Goal: Information Seeking & Learning: Learn about a topic

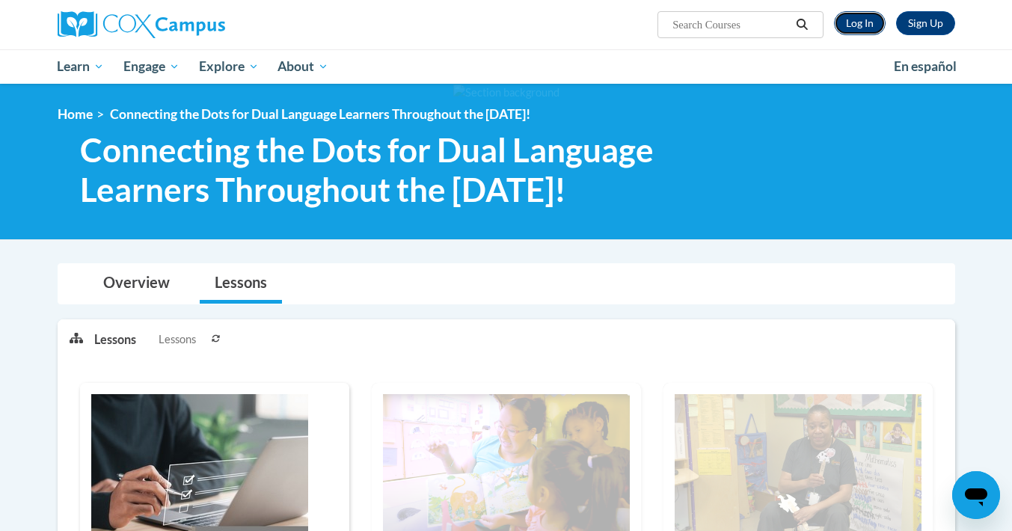
click at [858, 14] on link "Log In" at bounding box center [860, 23] width 52 height 24
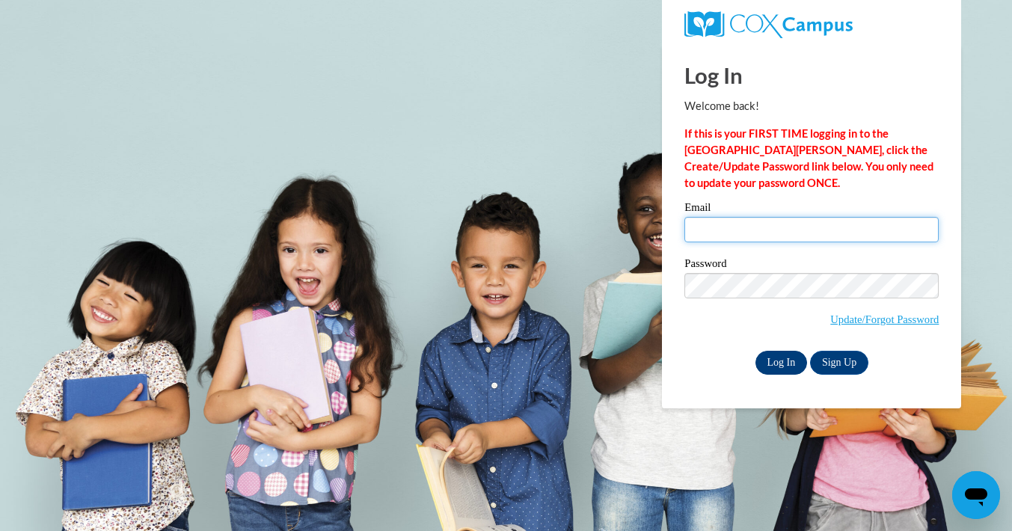
type input "20328195@k12.hi.us"
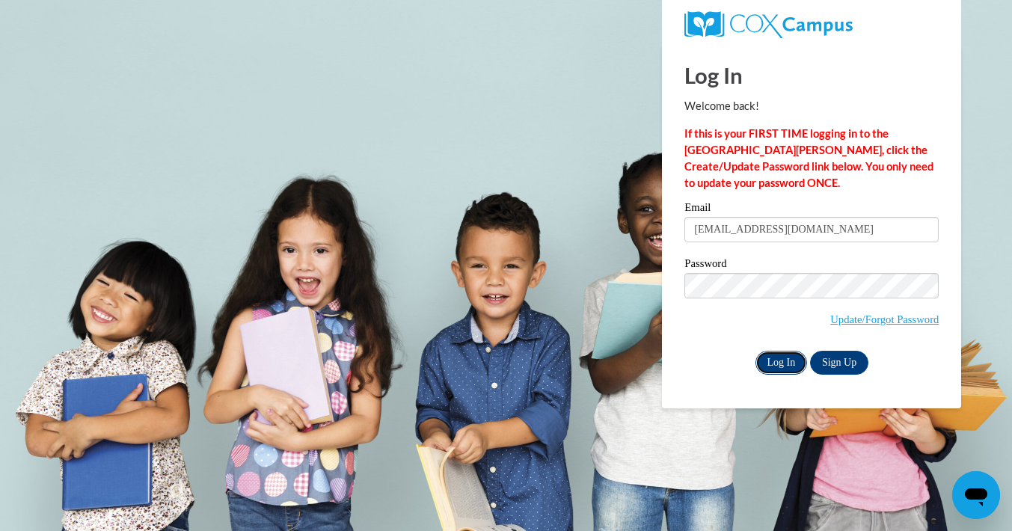
click at [776, 356] on input "Log In" at bounding box center [781, 363] width 52 height 24
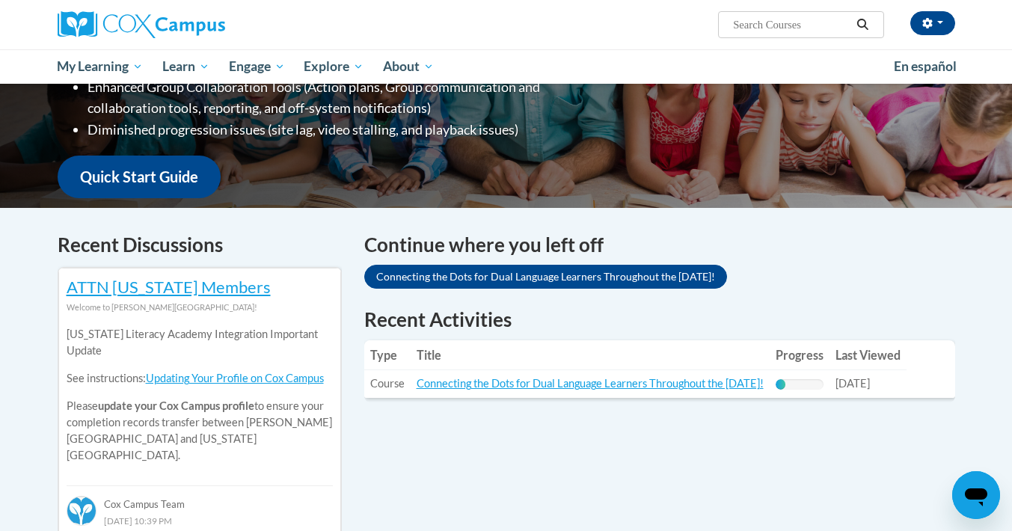
scroll to position [333, 0]
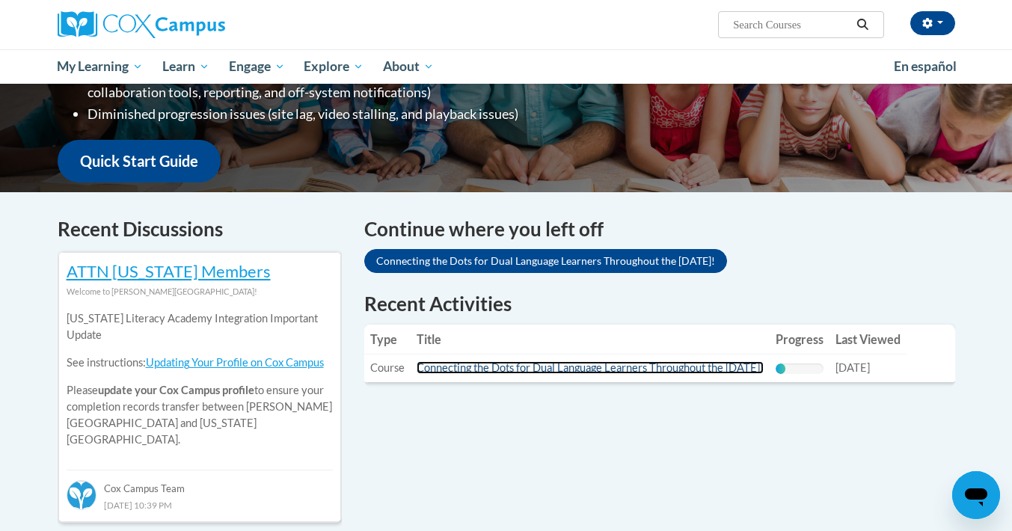
click at [636, 372] on link "Connecting the Dots for Dual Language Learners Throughout the [DATE]!" at bounding box center [589, 367] width 347 height 13
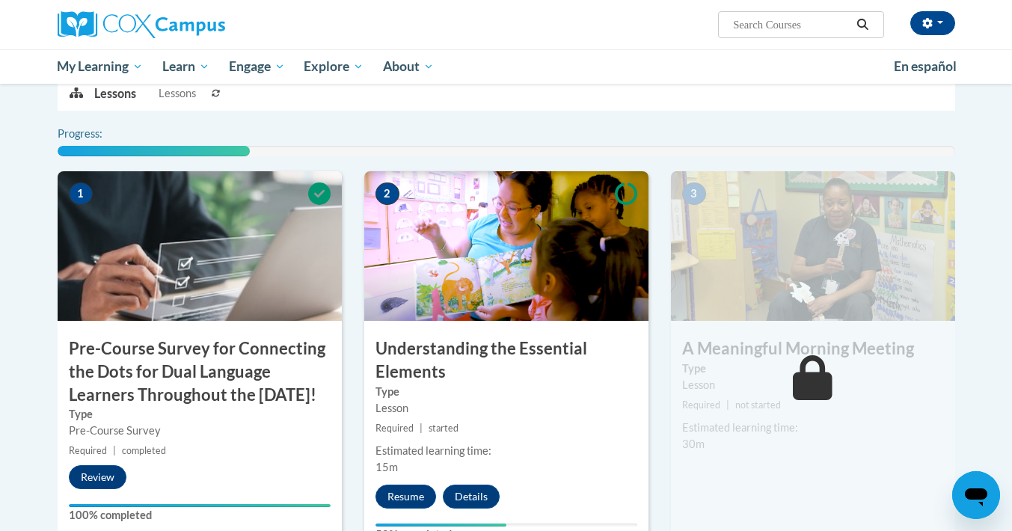
scroll to position [351, 0]
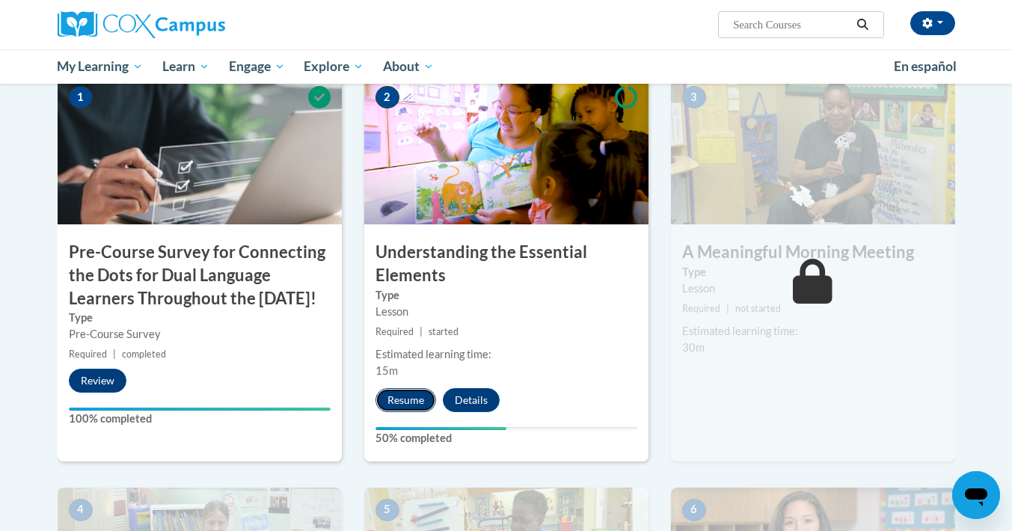
click at [399, 398] on button "Resume" at bounding box center [405, 400] width 61 height 24
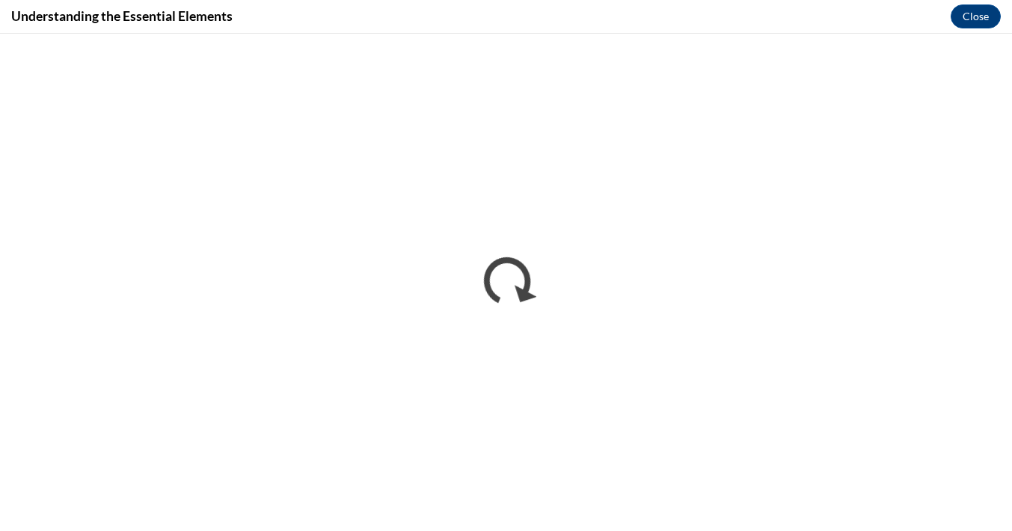
scroll to position [0, 0]
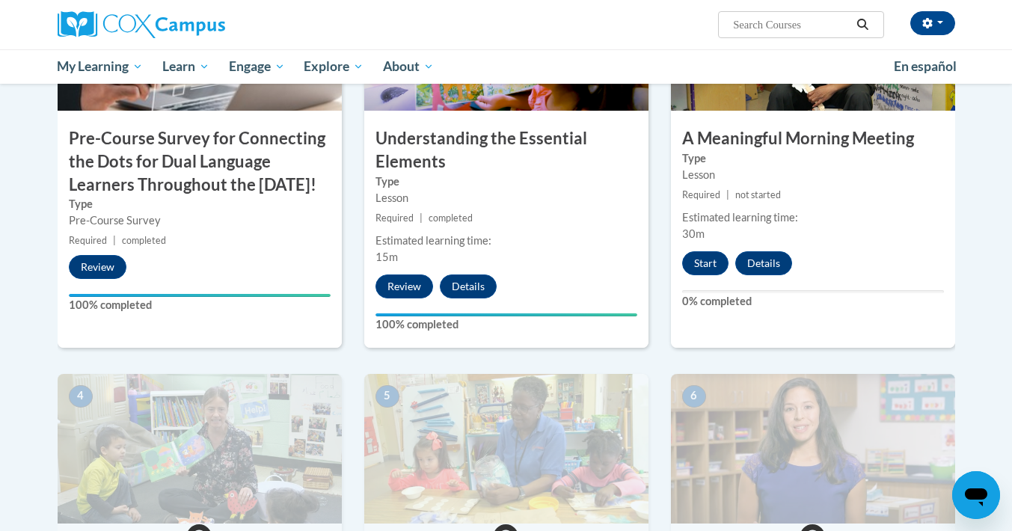
scroll to position [464, 0]
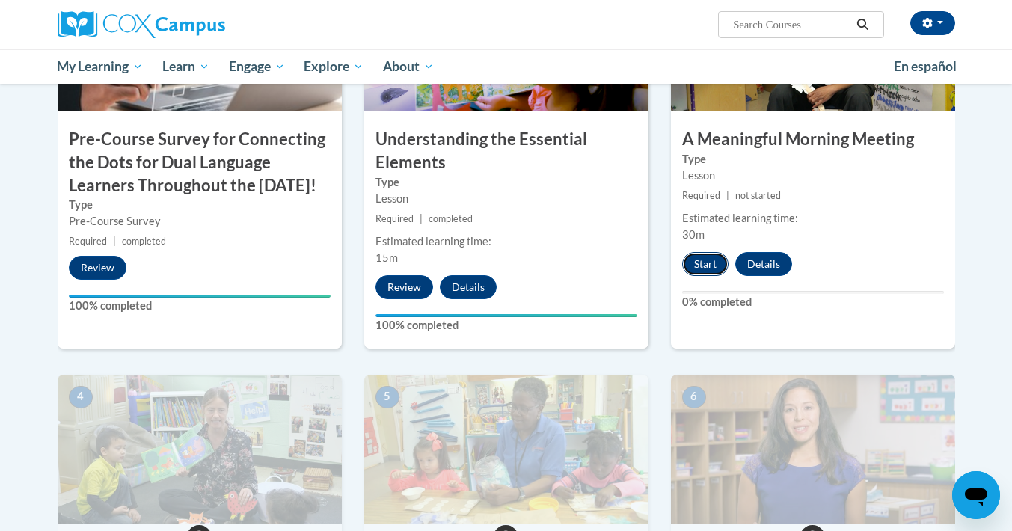
click at [692, 267] on button "Start" at bounding box center [705, 264] width 46 height 24
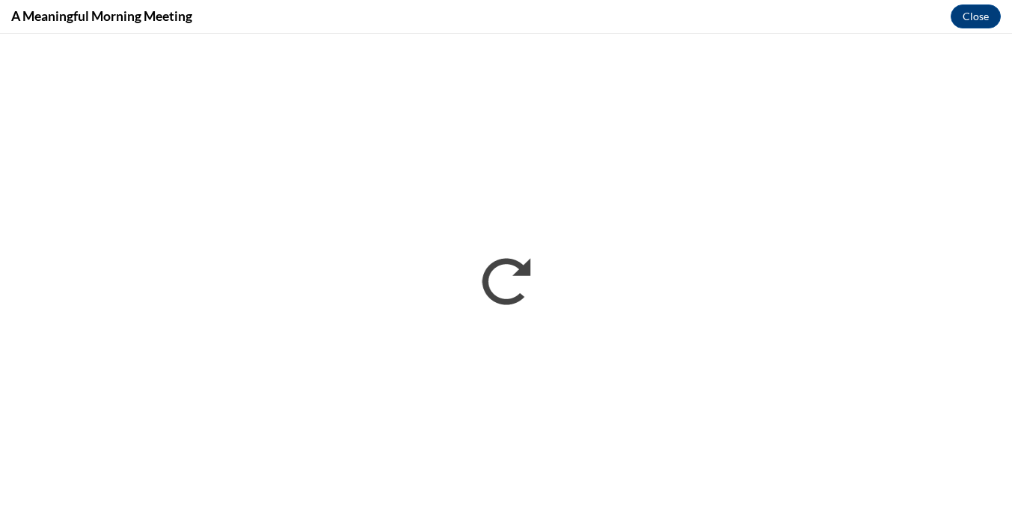
scroll to position [0, 0]
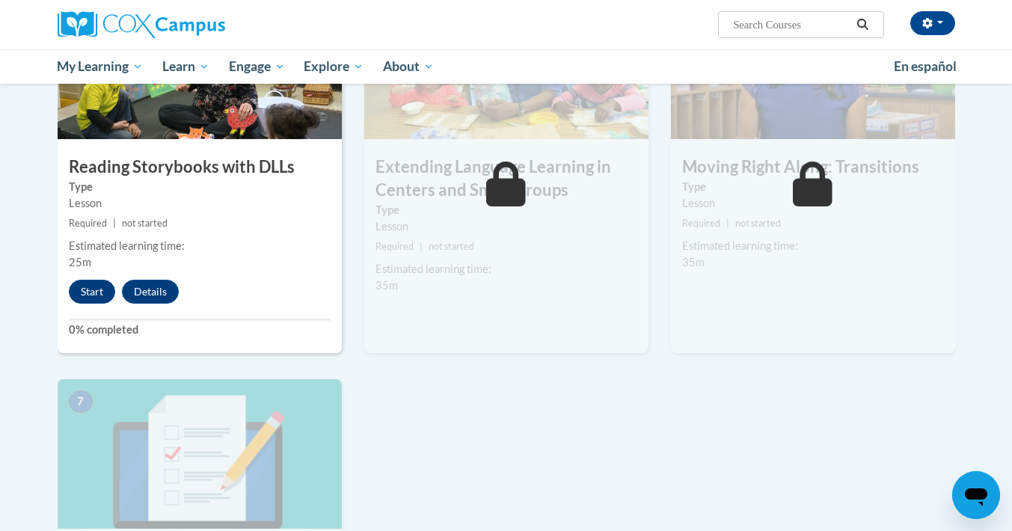
scroll to position [856, 0]
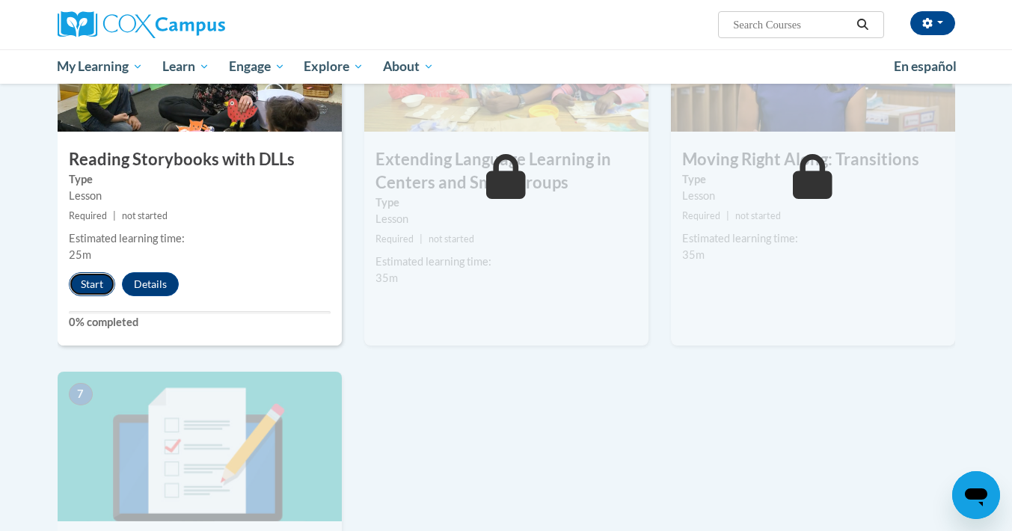
click at [97, 293] on button "Start" at bounding box center [92, 284] width 46 height 24
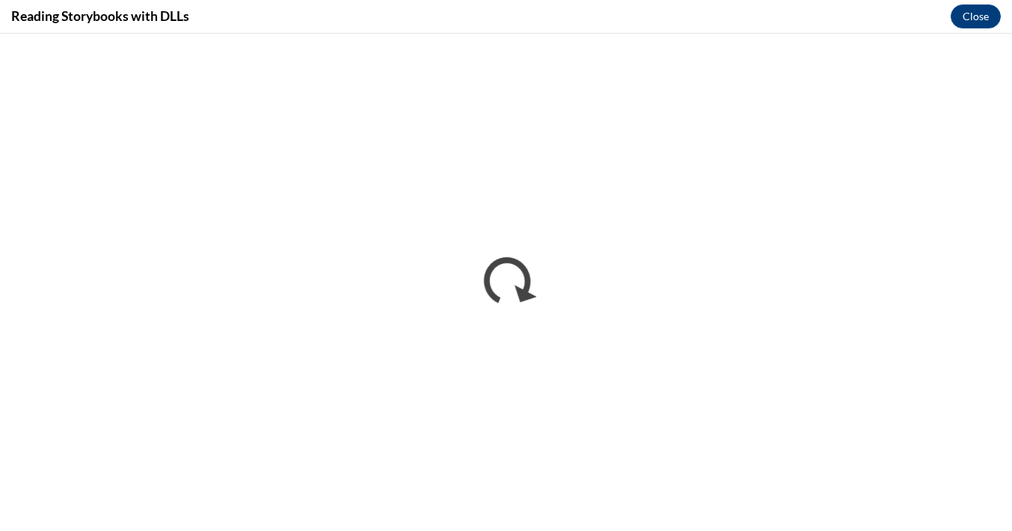
scroll to position [0, 0]
